Goal: Task Accomplishment & Management: Manage account settings

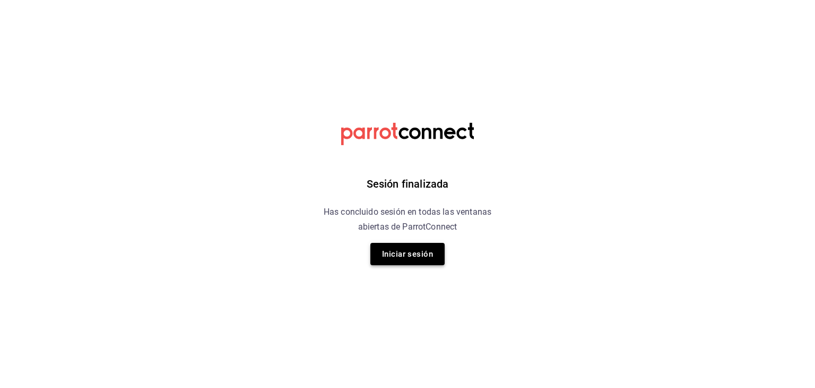
click at [417, 261] on button "Iniciar sesión" at bounding box center [408, 254] width 74 height 22
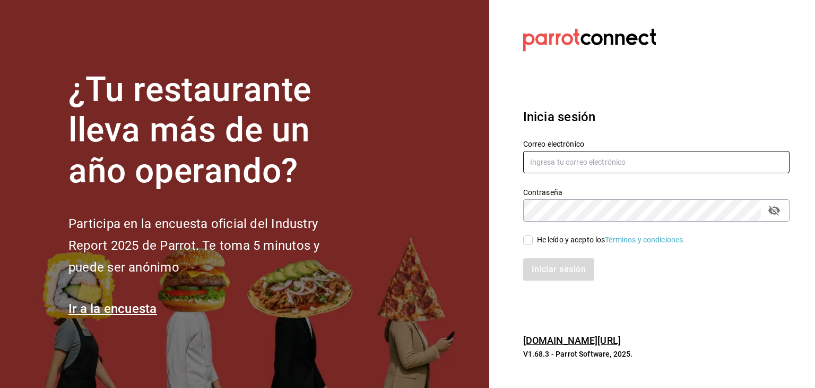
click at [554, 154] on input "text" at bounding box center [656, 162] width 266 height 22
type input "[PERSON_NAME][EMAIL_ADDRESS][DOMAIN_NAME]"
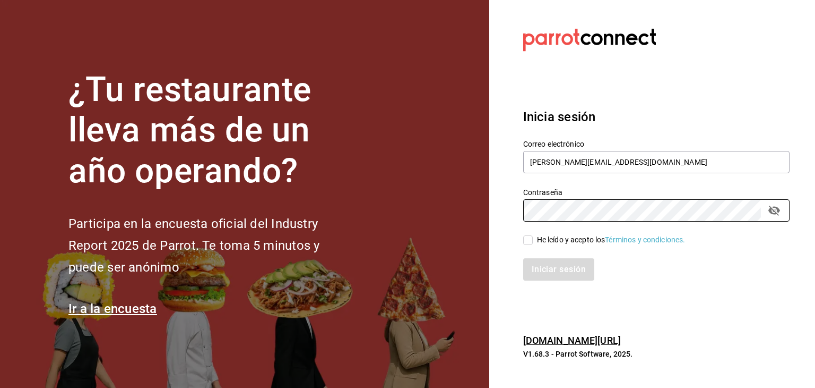
click at [566, 243] on div "He leído y acepto los Términos y condiciones." at bounding box center [611, 239] width 149 height 11
click at [533, 243] on input "He leído y acepto los Términos y condiciones." at bounding box center [528, 240] width 10 height 10
checkbox input "true"
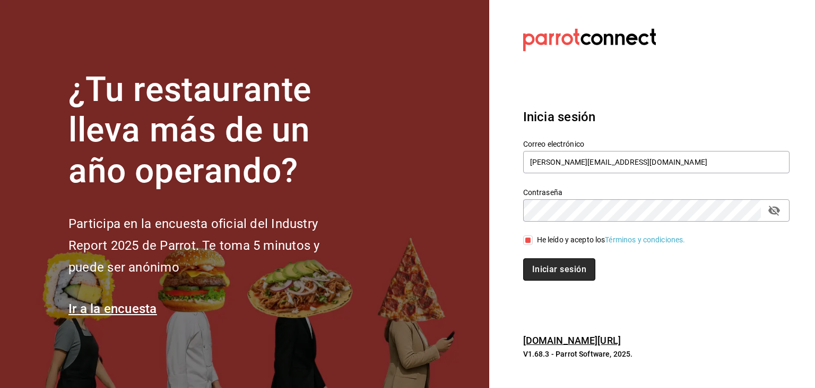
click at [565, 264] on button "Iniciar sesión" at bounding box center [559, 269] width 72 height 22
